Goal: Task Accomplishment & Management: Complete application form

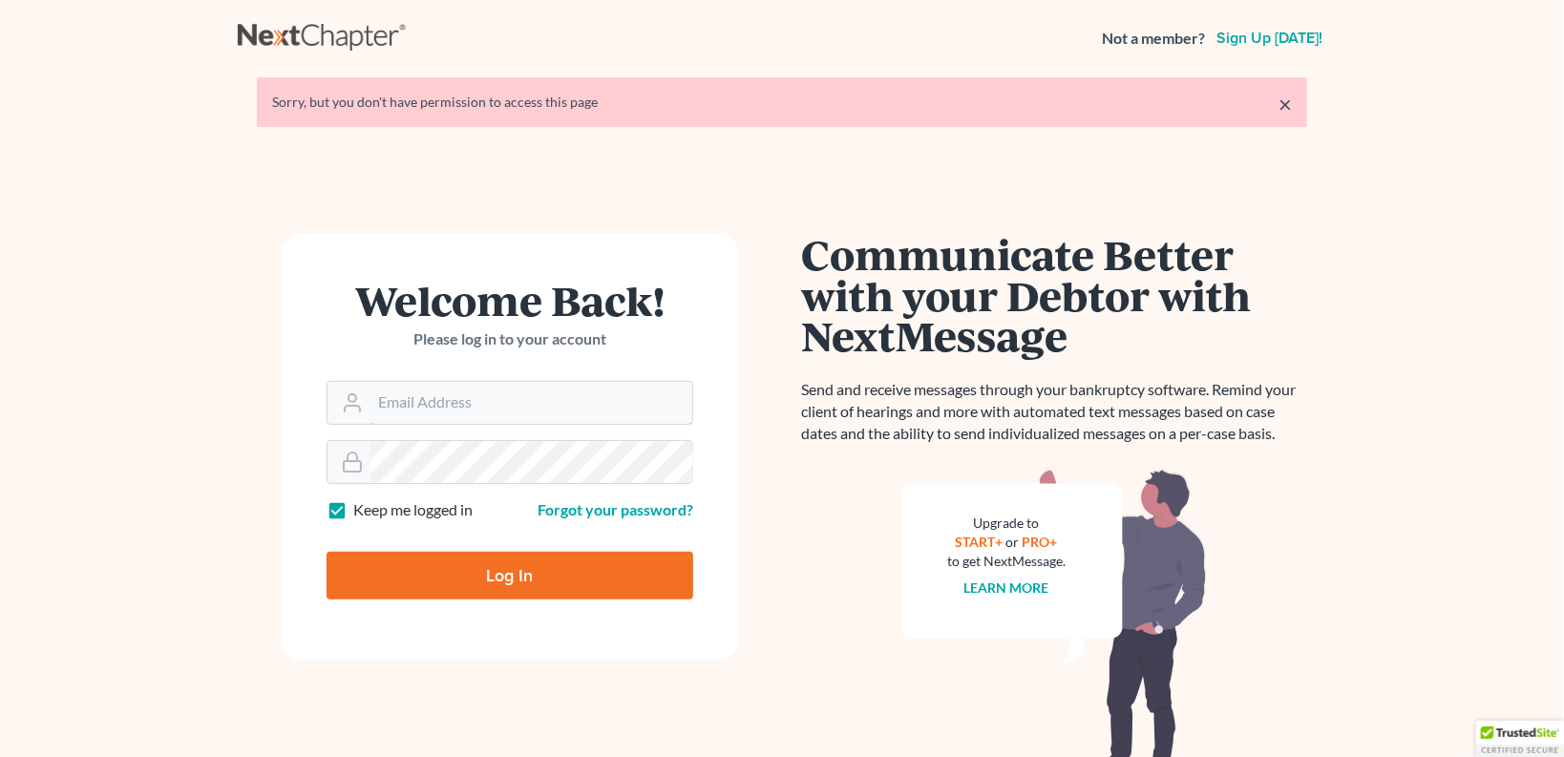
type input "[EMAIL_ADDRESS][DOMAIN_NAME]"
drag, startPoint x: 541, startPoint y: 582, endPoint x: 543, endPoint y: 562, distance: 20.1
click at [541, 583] on input "Log In" at bounding box center [510, 576] width 367 height 48
type input "Thinking..."
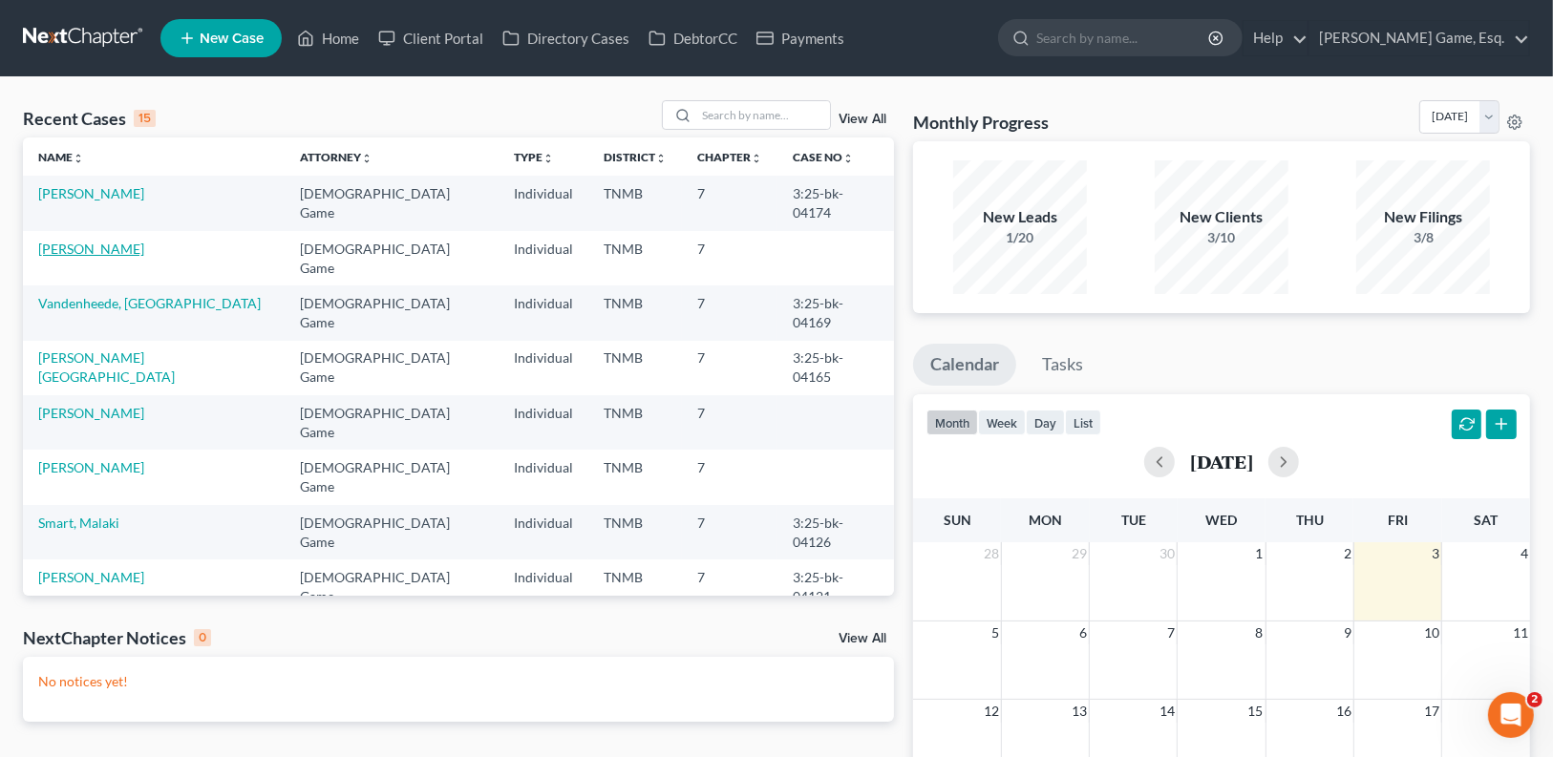
click at [85, 241] on link "[PERSON_NAME]" at bounding box center [91, 249] width 106 height 16
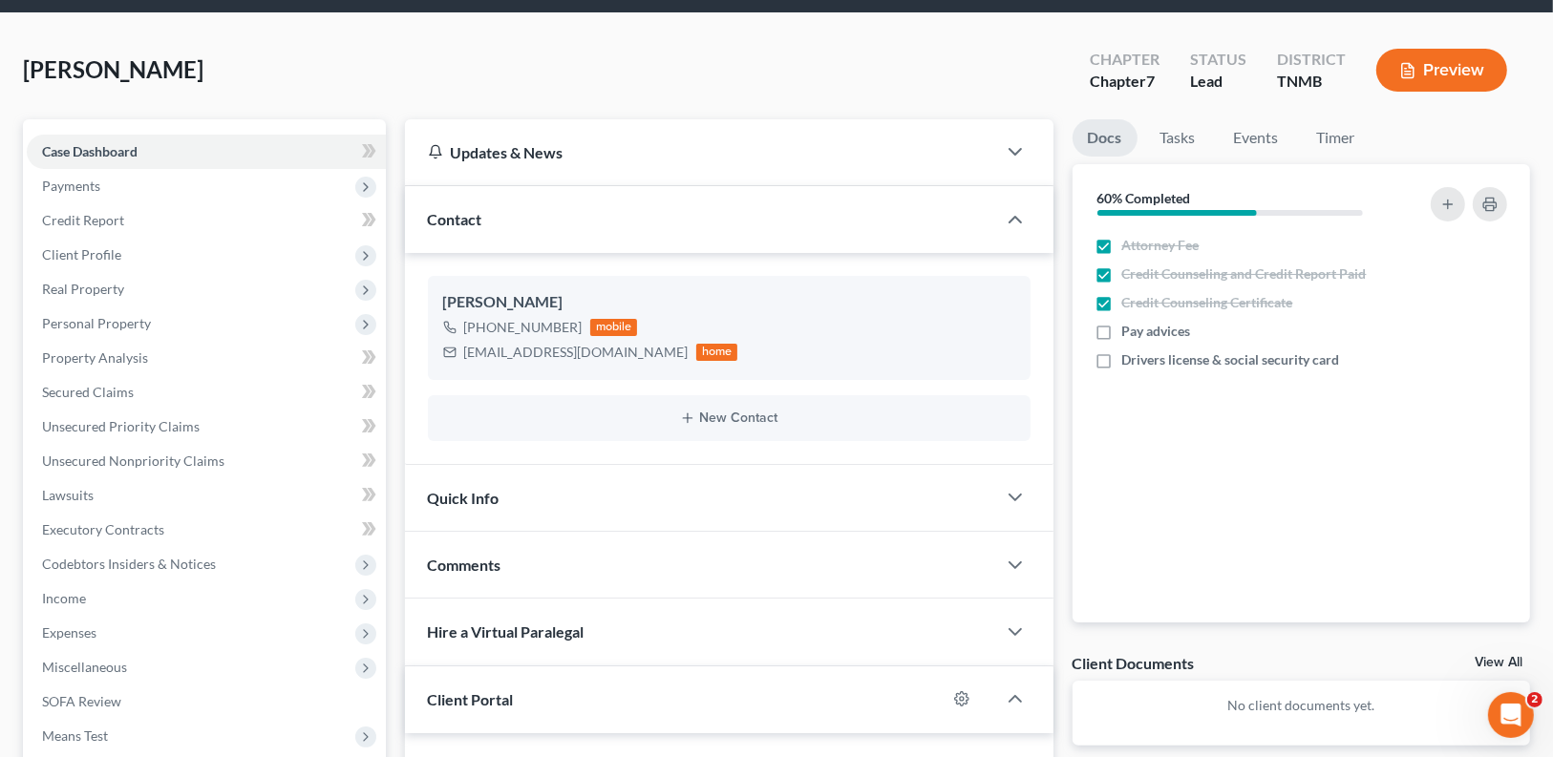
scroll to position [153, 0]
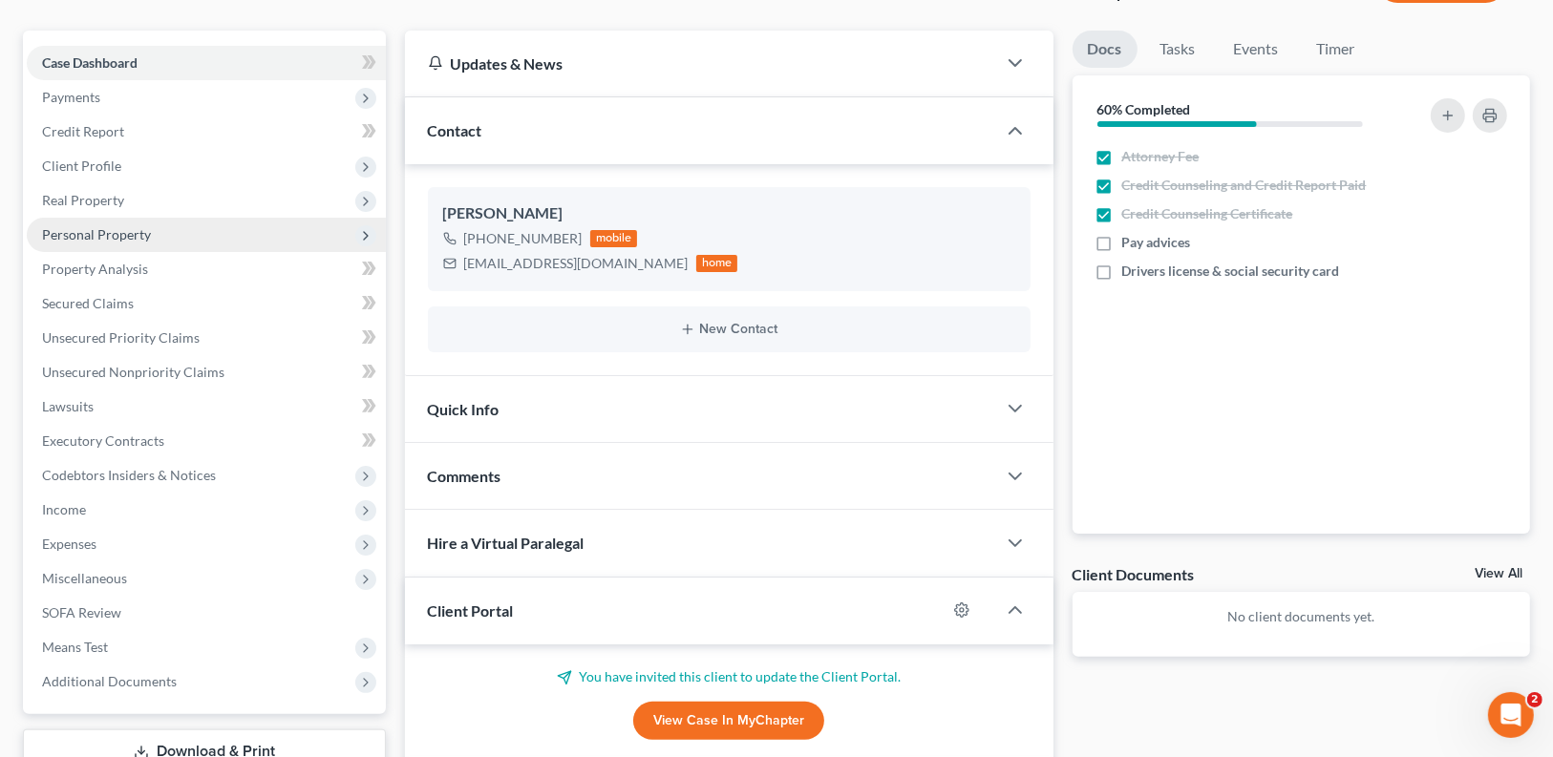
click at [112, 232] on span "Personal Property" at bounding box center [96, 234] width 109 height 16
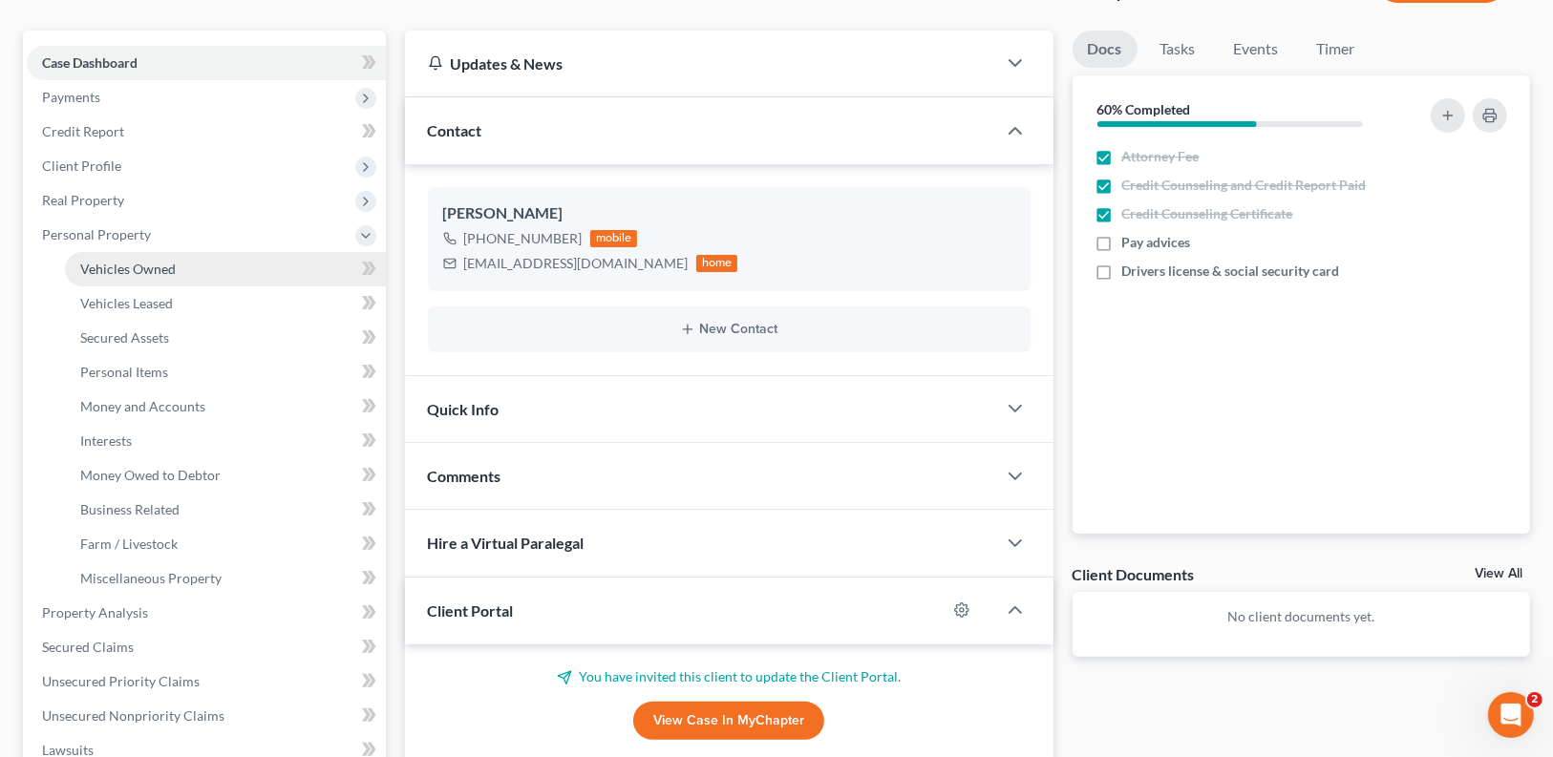
click at [132, 265] on span "Vehicles Owned" at bounding box center [127, 269] width 95 height 16
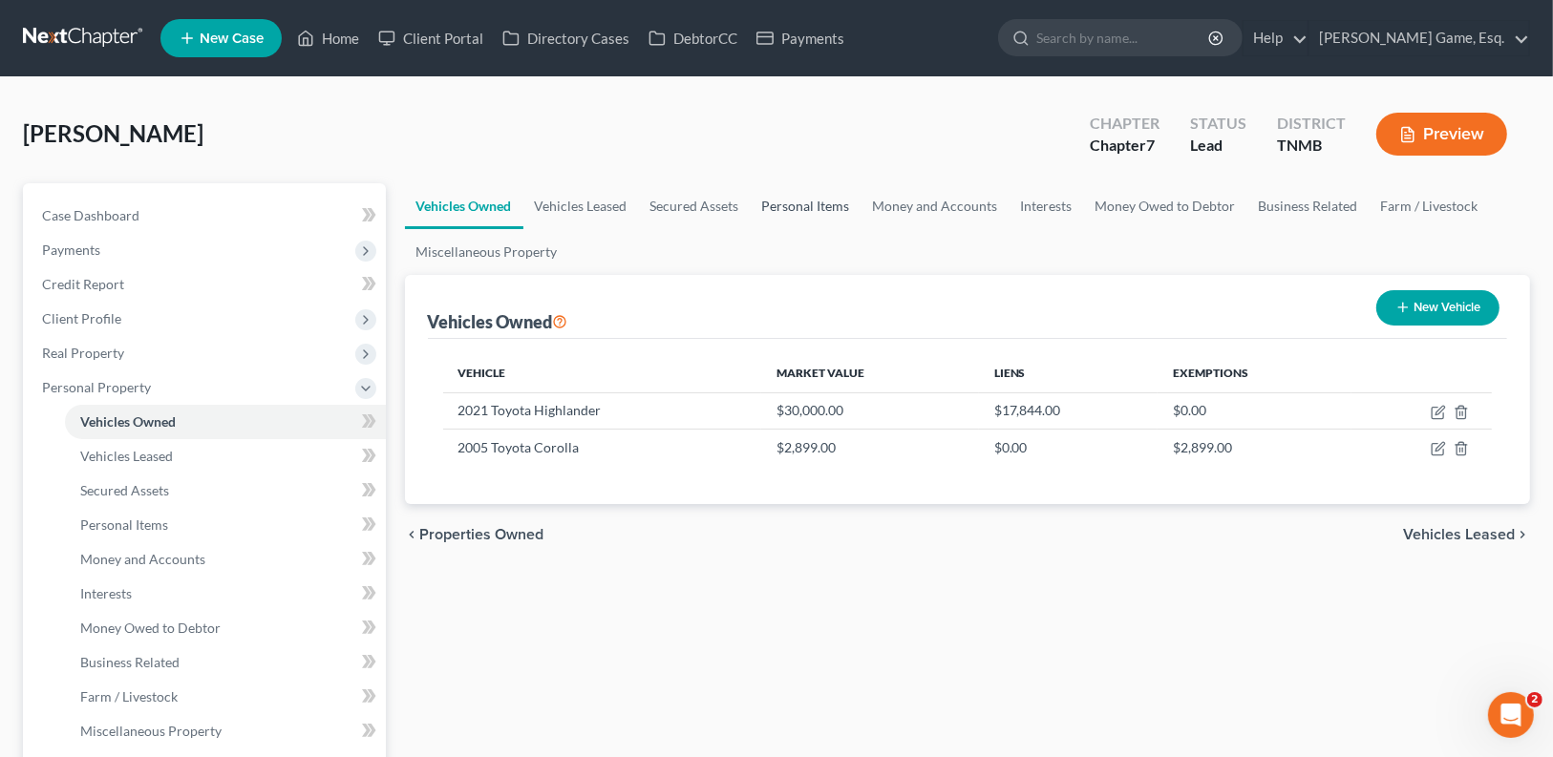
click at [797, 203] on link "Personal Items" at bounding box center [806, 206] width 111 height 46
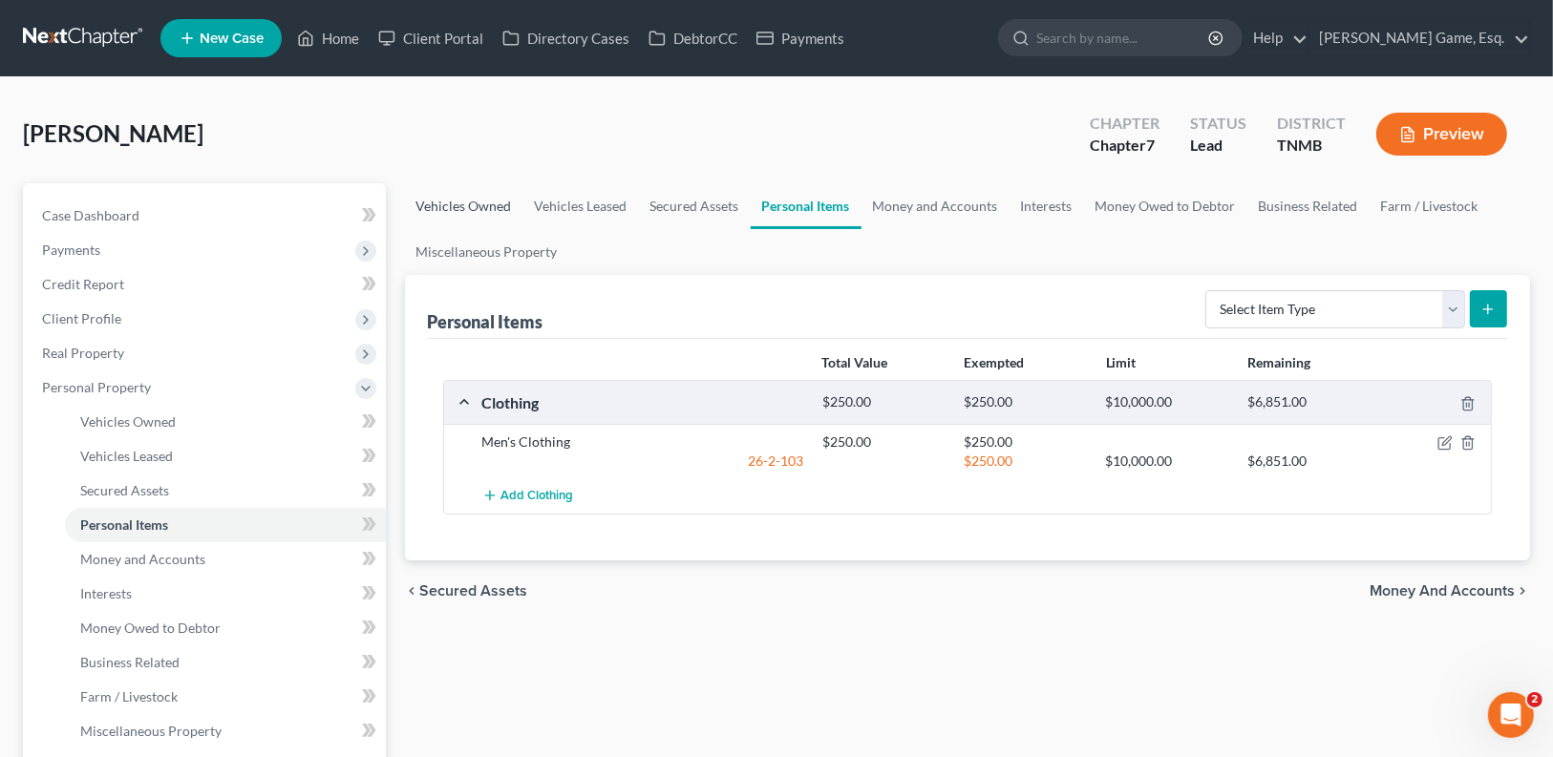
click at [478, 206] on link "Vehicles Owned" at bounding box center [464, 206] width 118 height 46
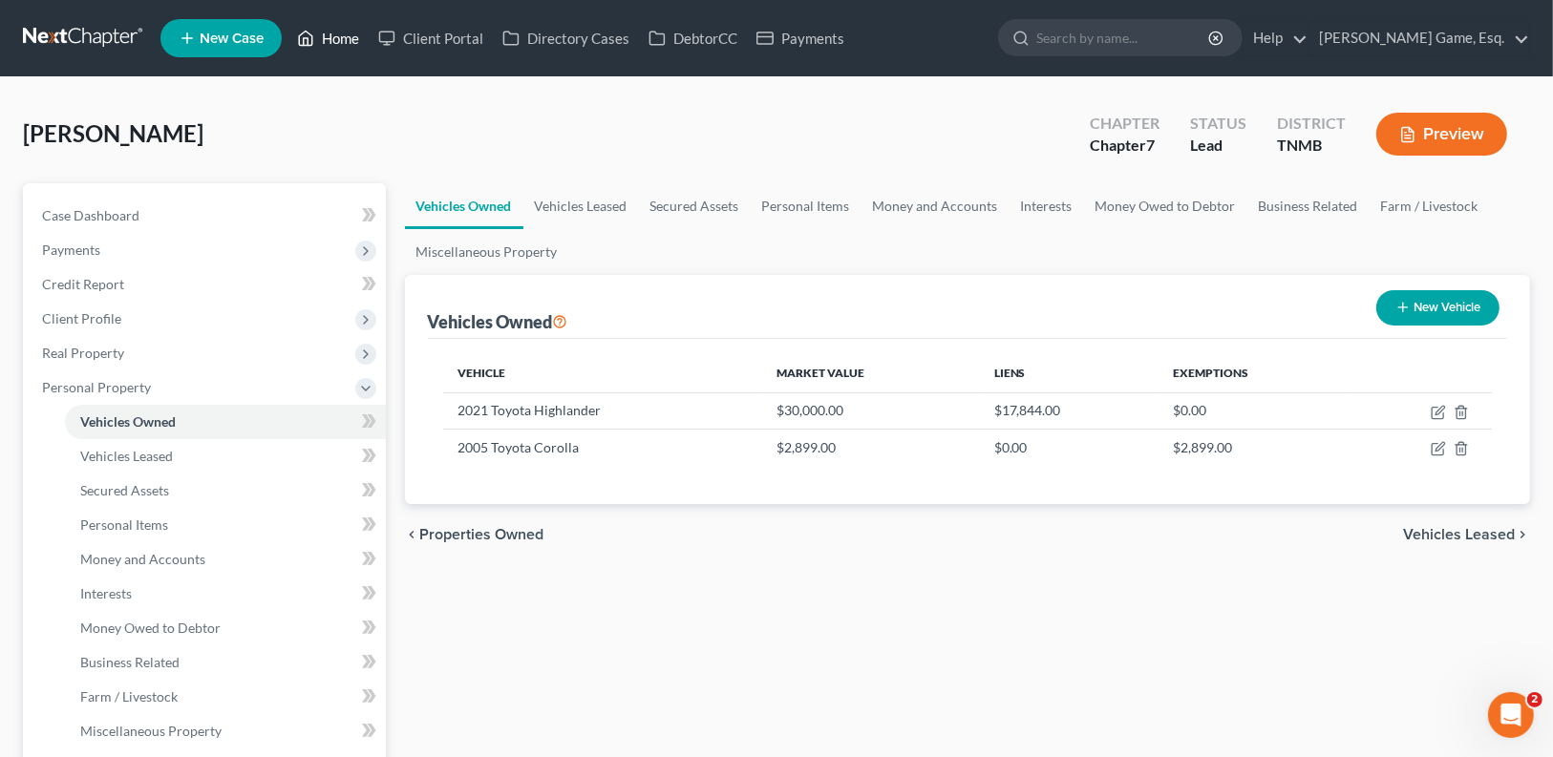
click at [330, 43] on link "Home" at bounding box center [327, 38] width 81 height 34
